Goal: Task Accomplishment & Management: Manage account settings

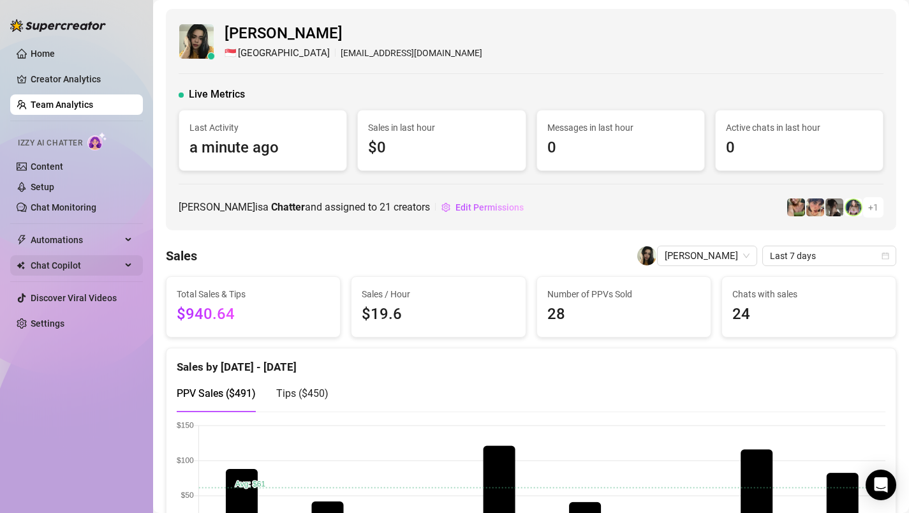
click at [68, 108] on link "Team Analytics" at bounding box center [62, 105] width 63 height 10
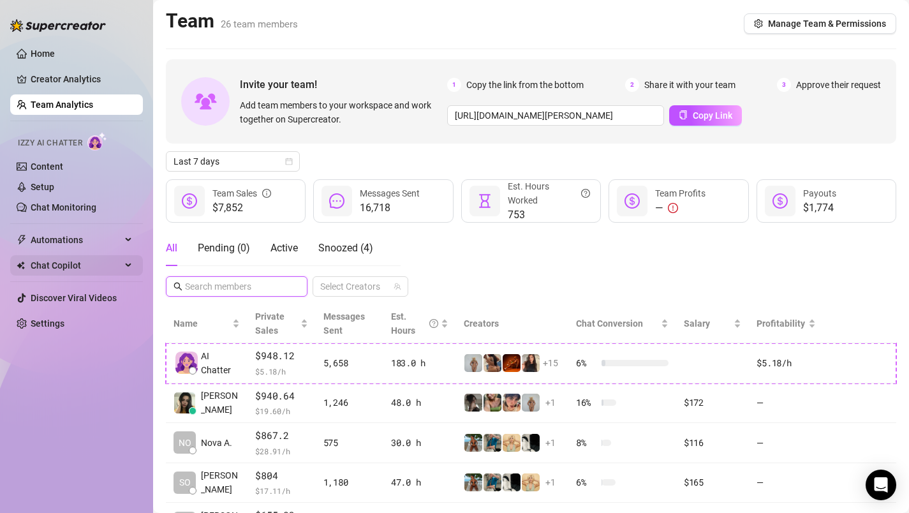
click at [255, 283] on input "text" at bounding box center [237, 286] width 105 height 14
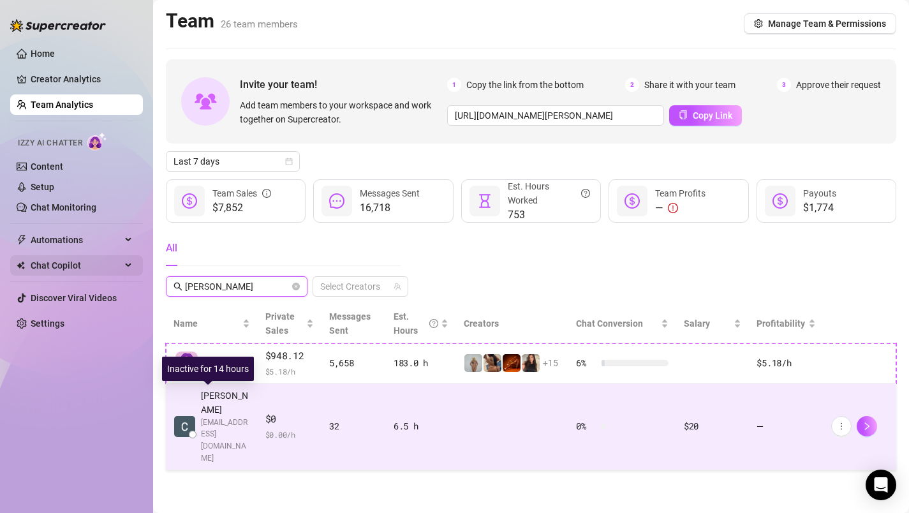
type input "[PERSON_NAME]"
click at [218, 392] on span "[PERSON_NAME]" at bounding box center [225, 402] width 49 height 28
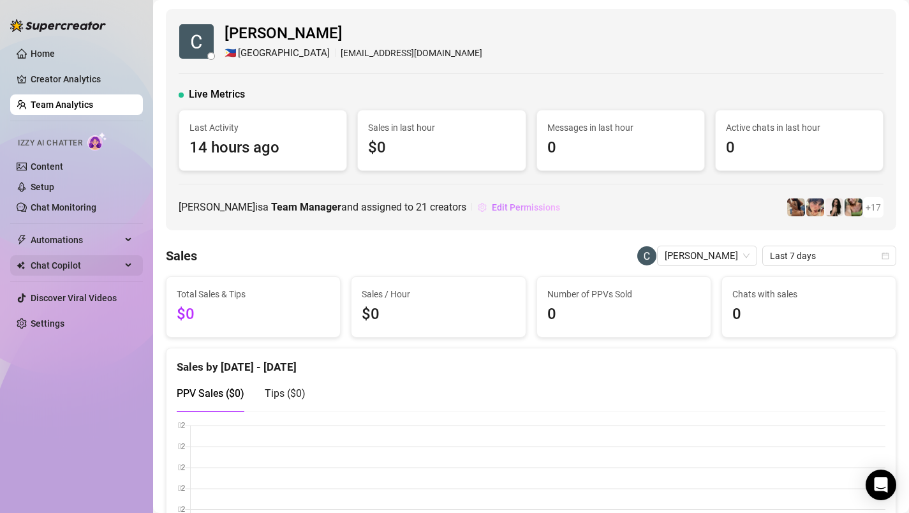
click at [526, 206] on span "Edit Permissions" at bounding box center [526, 207] width 68 height 10
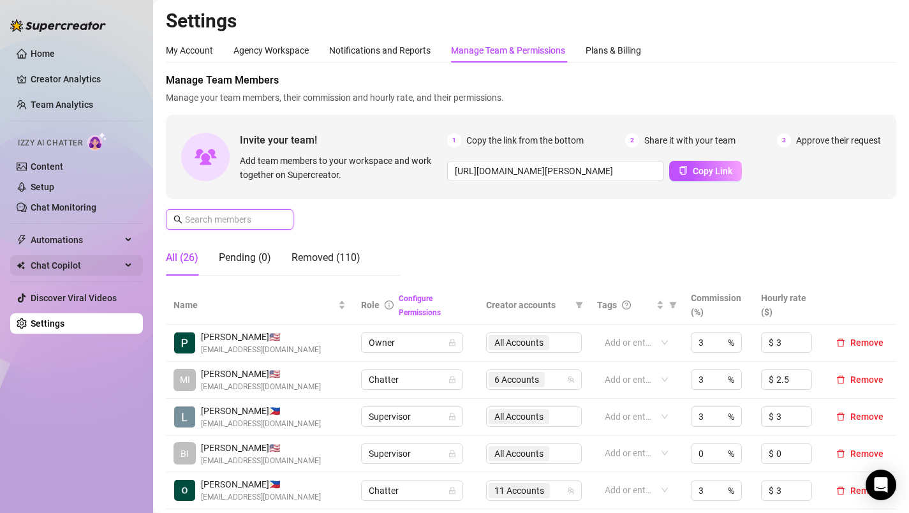
click at [227, 219] on input "text" at bounding box center [230, 219] width 91 height 14
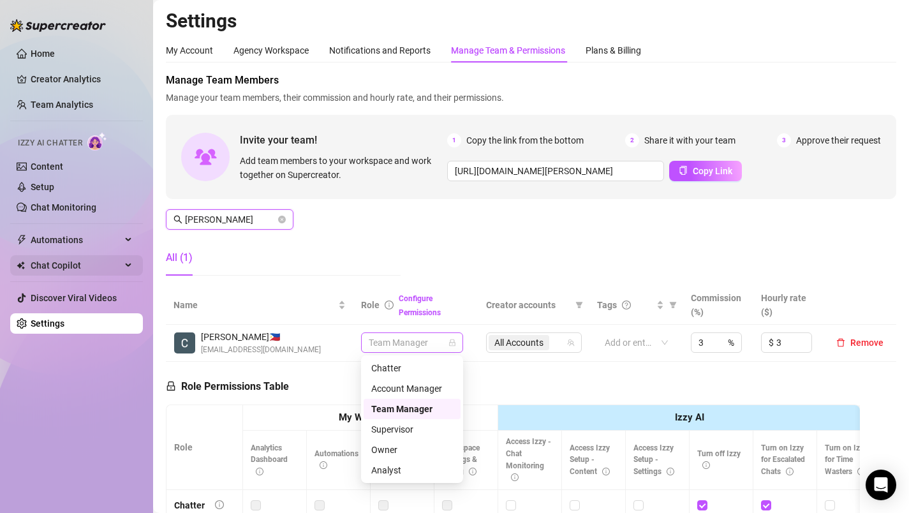
click at [445, 344] on span "Team Manager" at bounding box center [412, 342] width 87 height 19
click at [208, 221] on input "[PERSON_NAME]" at bounding box center [230, 219] width 91 height 14
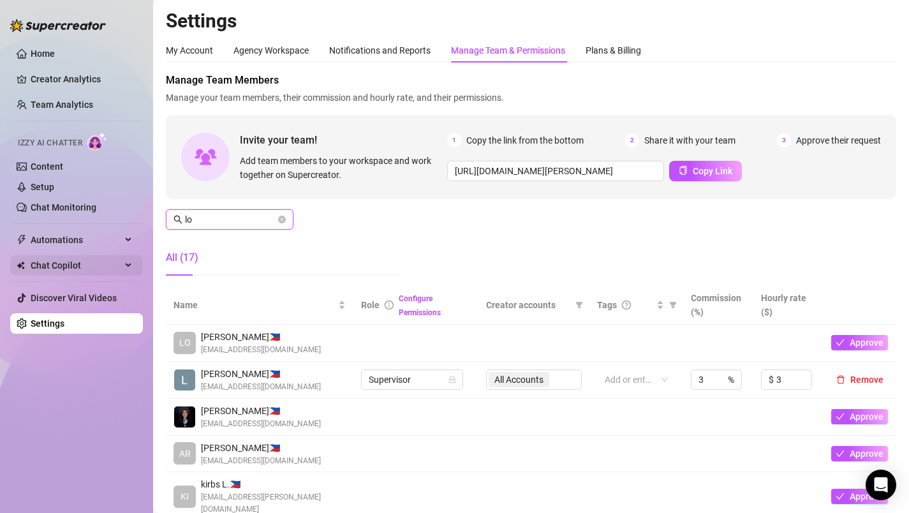
type input "l"
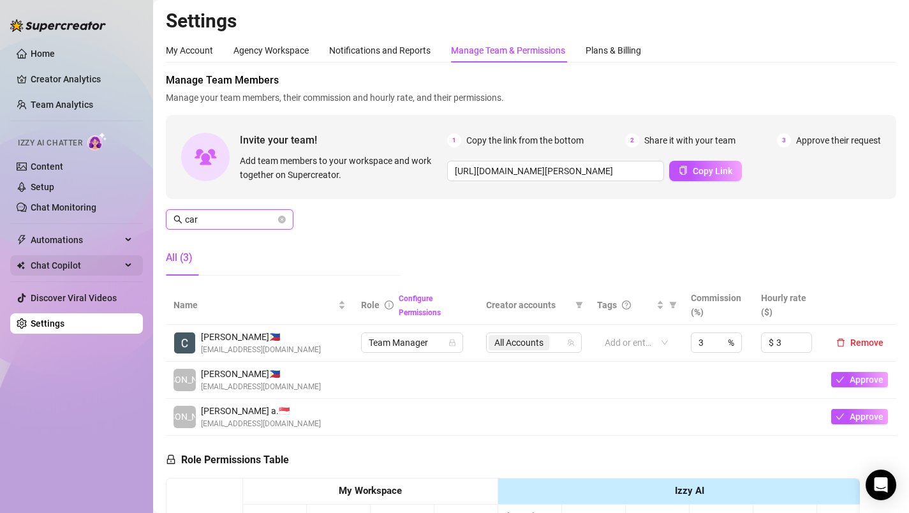
type input "[PERSON_NAME]"
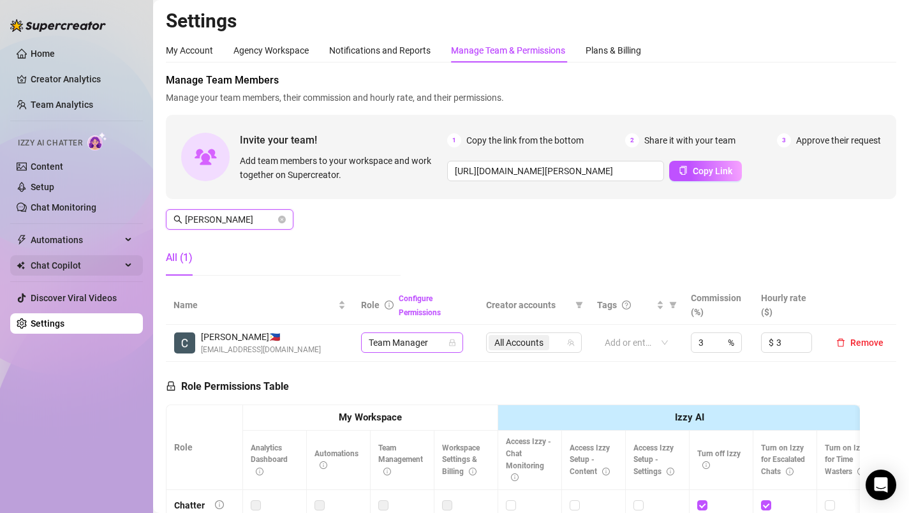
click at [439, 346] on span "Team Manager" at bounding box center [412, 342] width 87 height 19
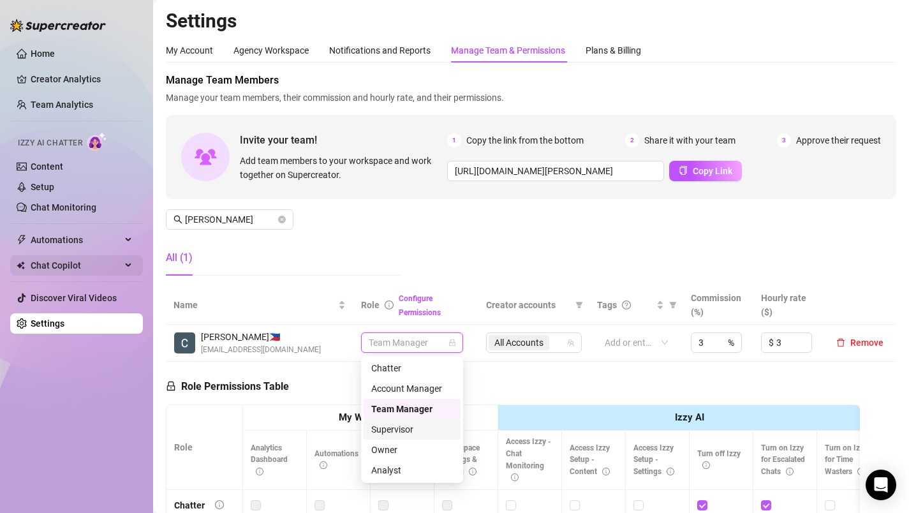
click at [411, 429] on div "Supervisor" at bounding box center [412, 429] width 82 height 14
click at [393, 431] on div "Supervisor" at bounding box center [412, 429] width 82 height 14
